Goal: Transaction & Acquisition: Download file/media

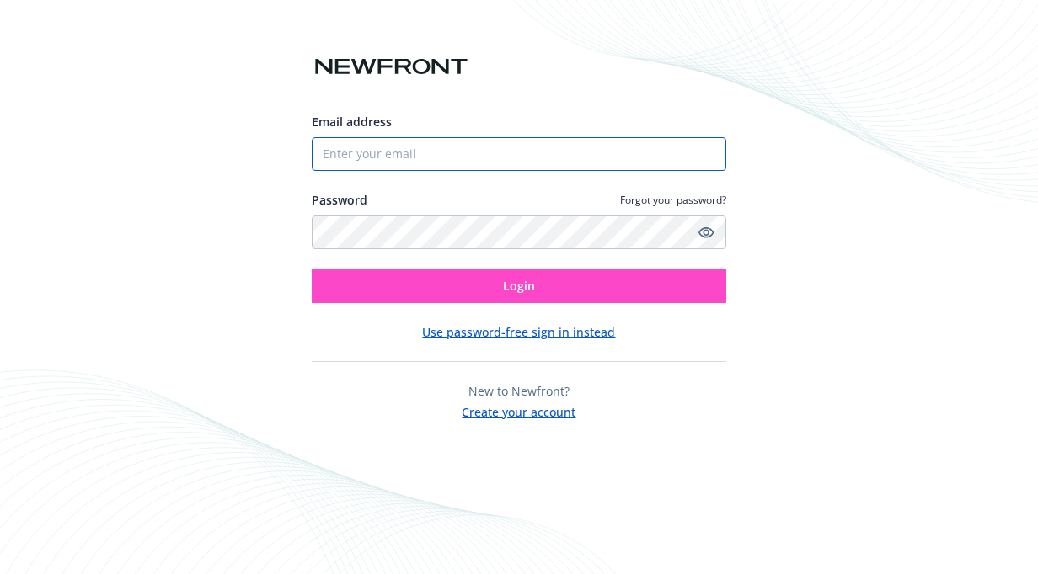
type input "[EMAIL_ADDRESS][DOMAIN_NAME]"
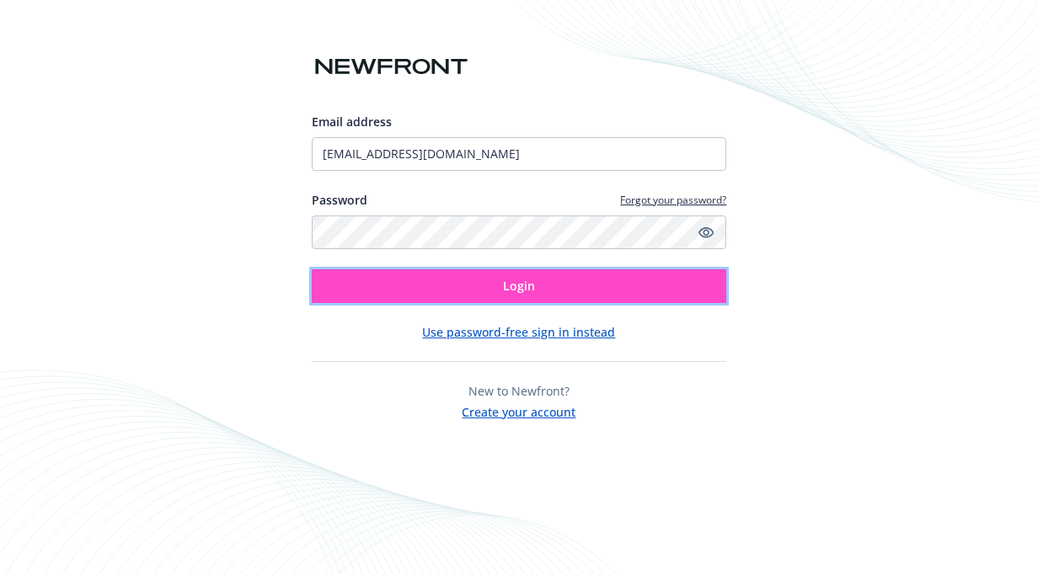
click at [470, 271] on button "Login" at bounding box center [519, 287] width 415 height 34
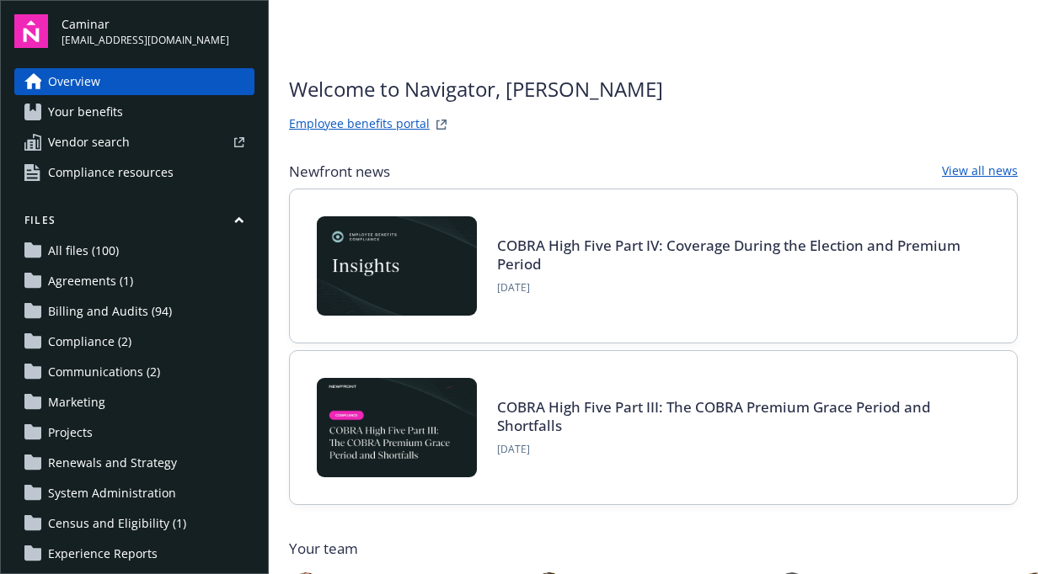
click at [112, 302] on span "Billing and Audits (94)" at bounding box center [110, 311] width 124 height 27
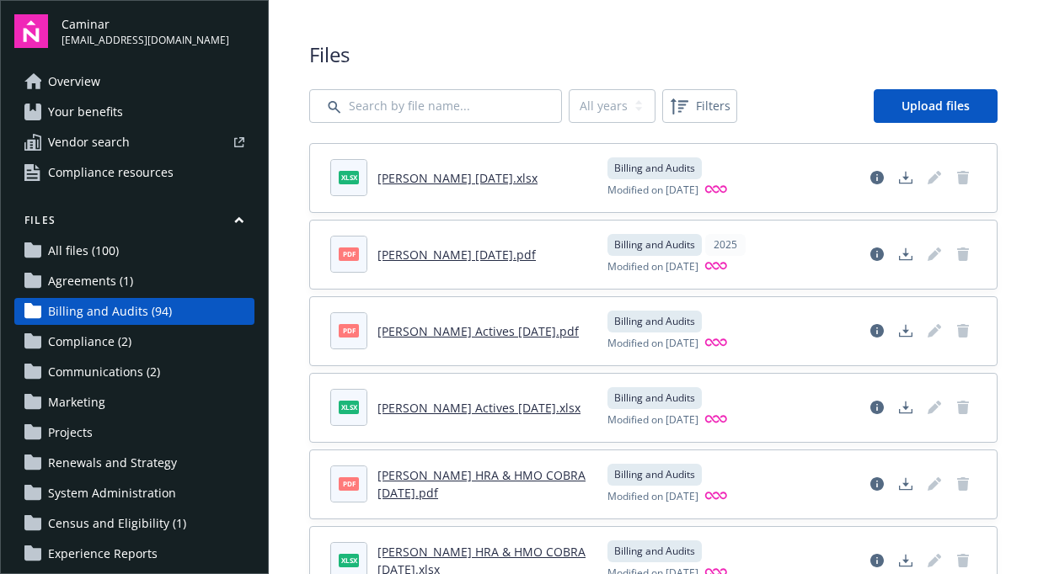
click at [451, 253] on link "[PERSON_NAME] [DATE].pdf" at bounding box center [456, 255] width 158 height 16
click at [442, 179] on link "[PERSON_NAME] [DATE].xlsx" at bounding box center [457, 178] width 160 height 16
click at [892, 176] on link "Download document" at bounding box center [905, 177] width 27 height 27
